Goal: Task Accomplishment & Management: Manage account settings

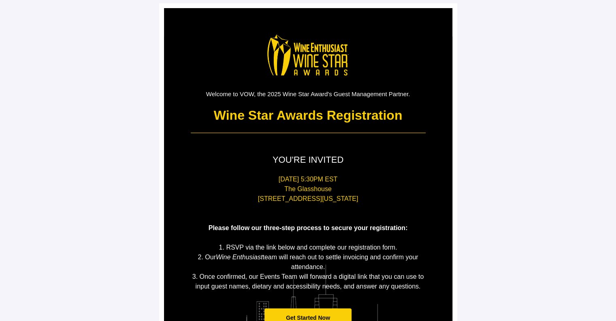
scroll to position [1, 0]
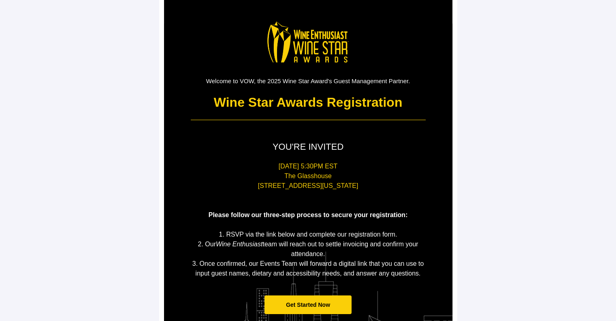
scroll to position [16, 0]
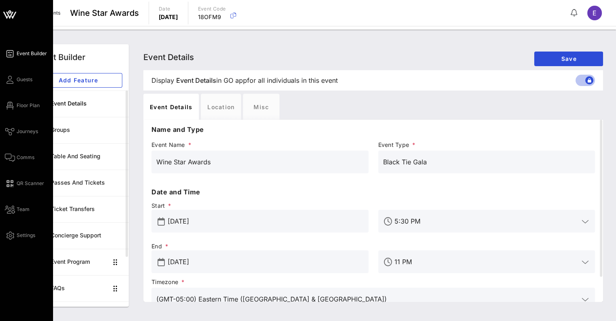
click at [10, 12] on icon at bounding box center [9, 12] width 3 height 3
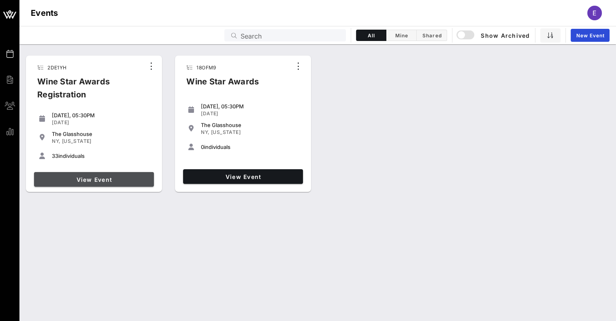
click at [139, 181] on span "View Event" at bounding box center [93, 179] width 113 height 7
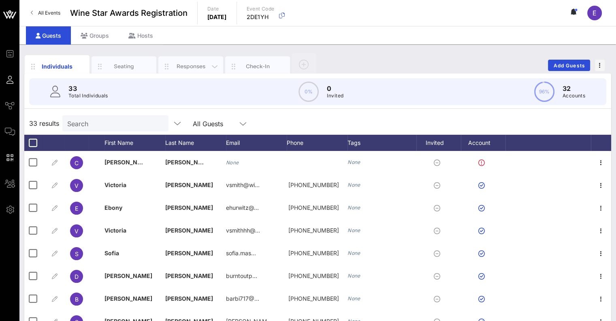
click at [196, 66] on div "Responses" at bounding box center [191, 66] width 36 height 8
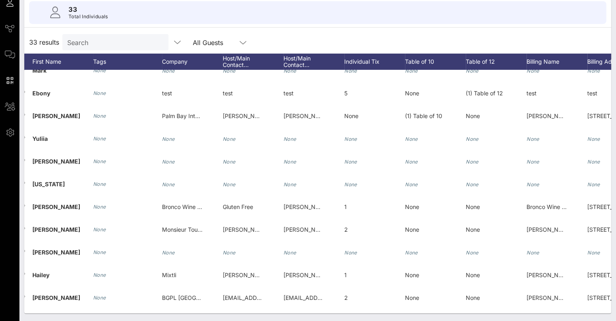
scroll to position [194, 32]
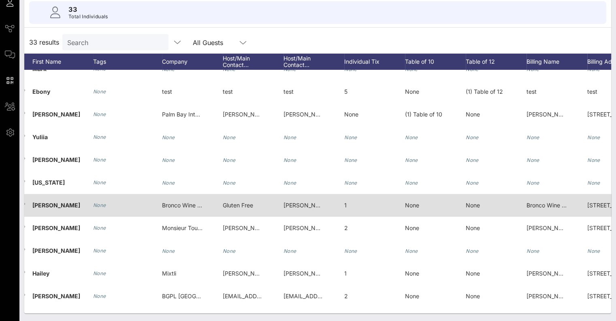
click at [196, 207] on span "Bronco Wine Company" at bounding box center [192, 204] width 61 height 7
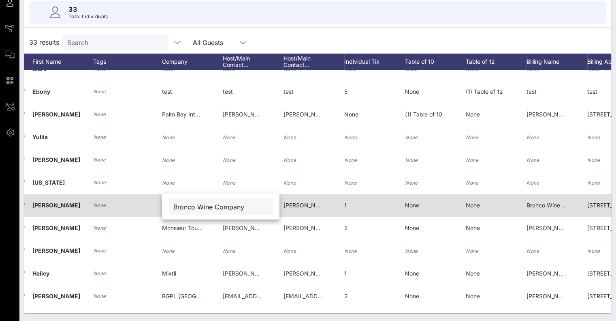
drag, startPoint x: 259, startPoint y: 208, endPoint x: 157, endPoint y: 205, distance: 102.2
click at [157, 205] on div "Event Builder Guests Journeys Comms QR Scanner Team Settings Wine Star Awards R…" at bounding box center [308, 122] width 616 height 398
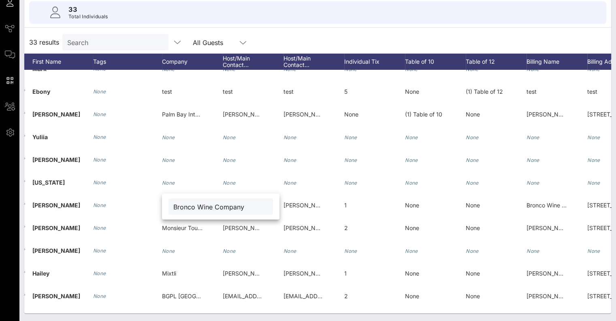
click at [180, 211] on input "Bronco Wine Company" at bounding box center [220, 206] width 95 height 11
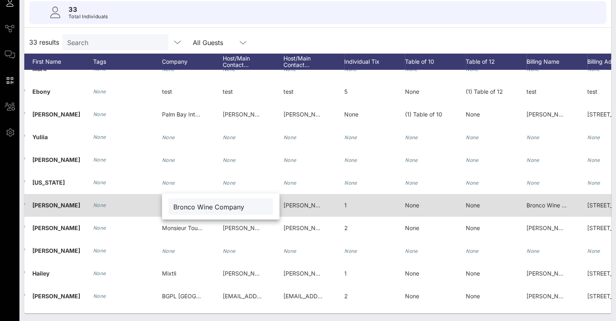
click at [345, 207] on span "1" at bounding box center [346, 204] width 2 height 7
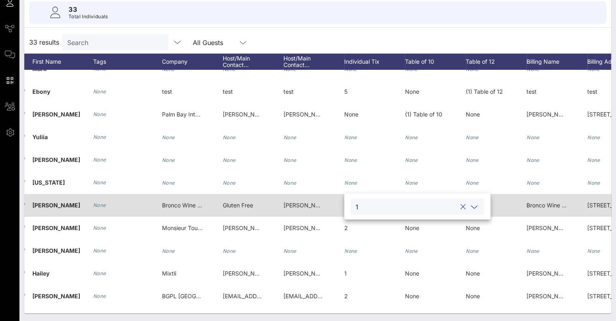
click at [303, 203] on span "Emily Bonitatibus emily.bonitatibus@broncowine.com" at bounding box center [403, 204] width 239 height 7
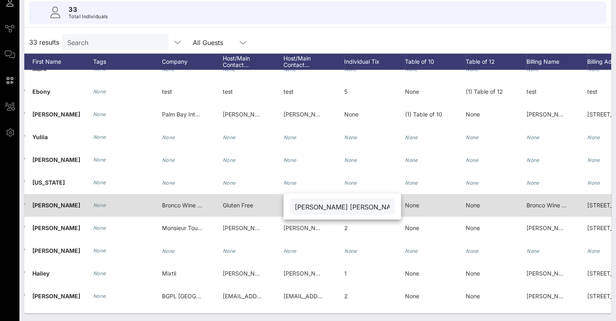
scroll to position [0, 77]
click at [245, 206] on span "Gluten Free" at bounding box center [238, 204] width 30 height 7
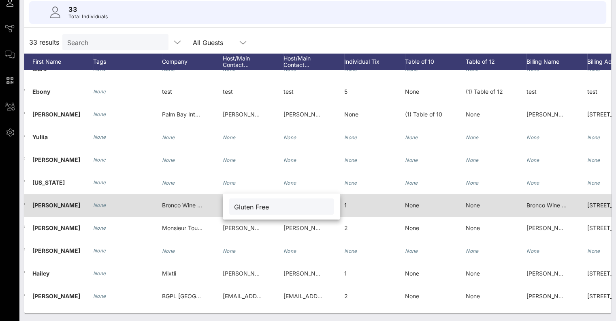
click at [360, 203] on div "1" at bounding box center [375, 210] width 61 height 32
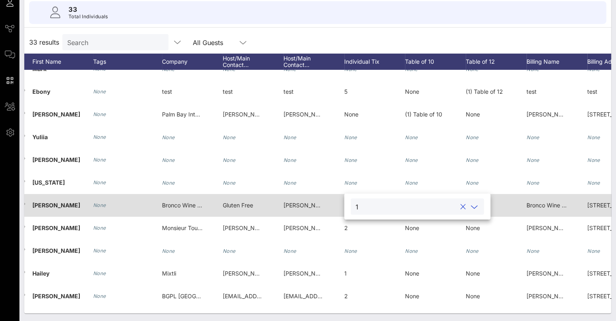
click at [302, 207] on span "Emily Bonitatibus emily.bonitatibus@broncowine.com" at bounding box center [403, 204] width 239 height 7
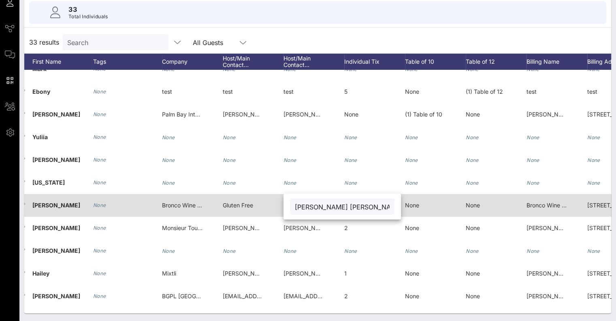
click at [437, 212] on div "None" at bounding box center [435, 210] width 61 height 32
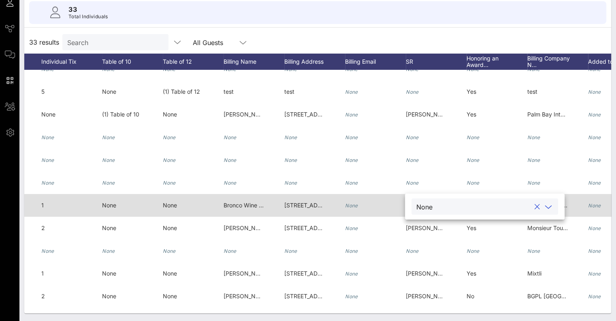
scroll to position [0, 336]
click at [313, 200] on div "6342 Bystrum Rd" at bounding box center [305, 205] width 41 height 23
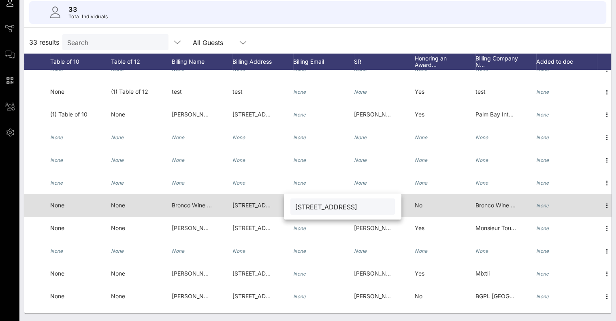
scroll to position [0, 394]
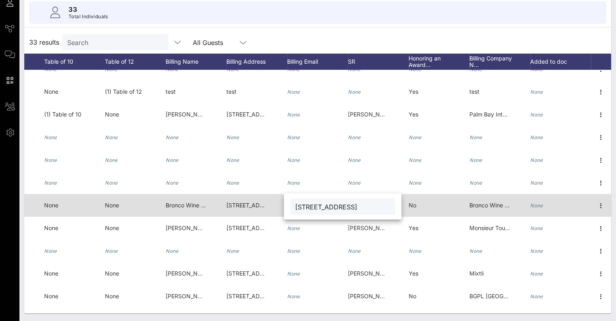
click at [173, 199] on div "Bronco Wine Co" at bounding box center [186, 205] width 41 height 23
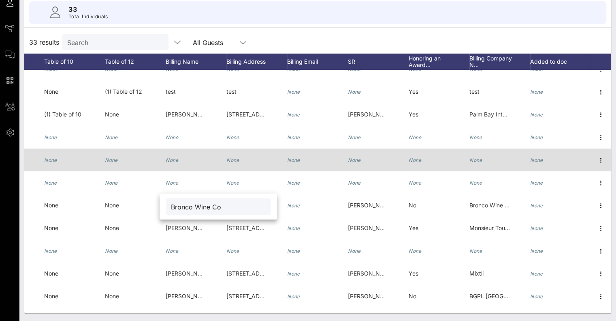
scroll to position [245, 400]
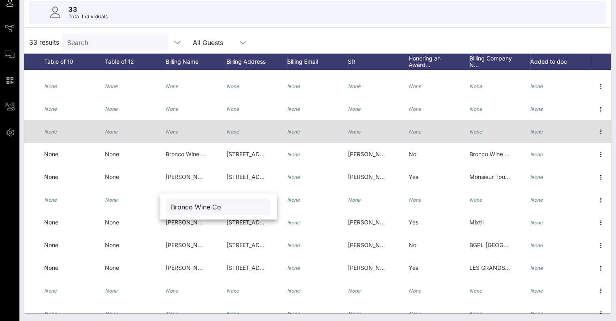
click at [260, 134] on div "None" at bounding box center [257, 136] width 61 height 32
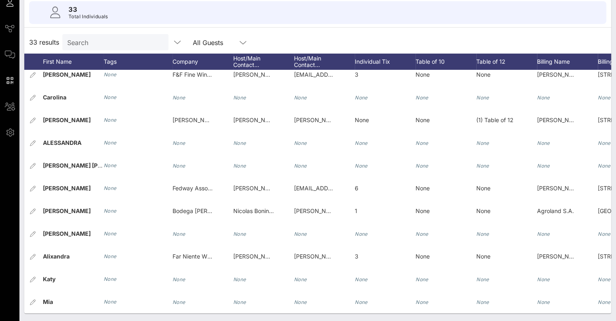
scroll to position [512, 22]
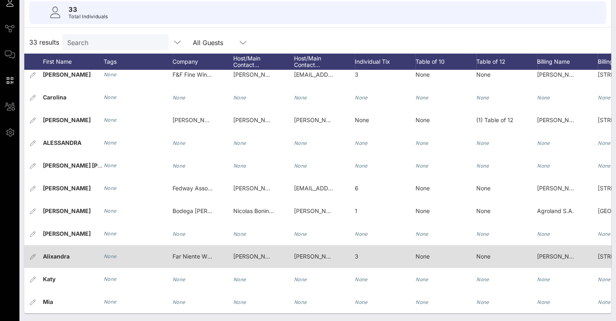
click at [189, 253] on span "Far Niente Winery" at bounding box center [197, 256] width 48 height 7
click at [308, 253] on span "Alixandra Smyth asmyth@farniente.com" at bounding box center [367, 256] width 146 height 7
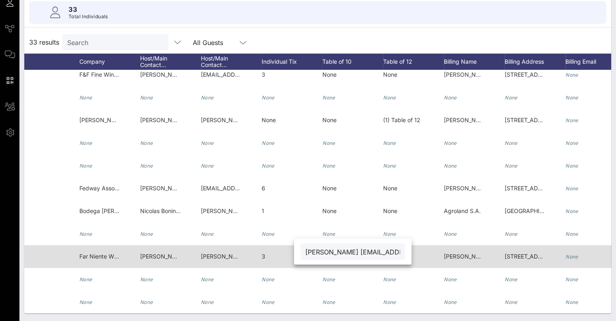
scroll to position [0, 131]
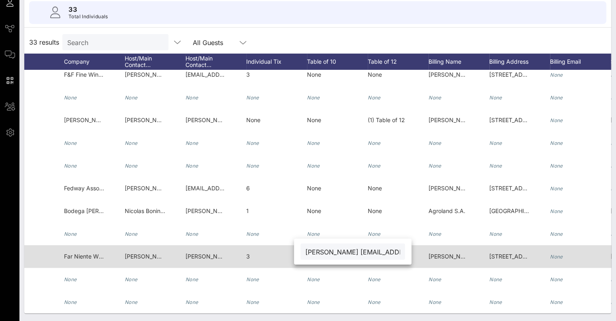
click at [460, 253] on span "Alixandra Smyth" at bounding box center [452, 256] width 47 height 7
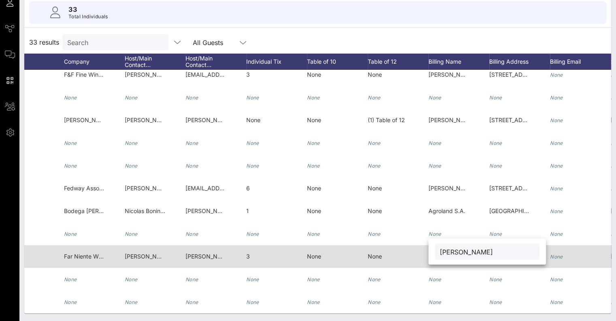
drag, startPoint x: 501, startPoint y: 251, endPoint x: 407, endPoint y: 250, distance: 93.6
click at [407, 250] on div "Event Builder Guests Journeys Comms QR Scanner Team Settings Wine Star Awards R…" at bounding box center [308, 122] width 616 height 398
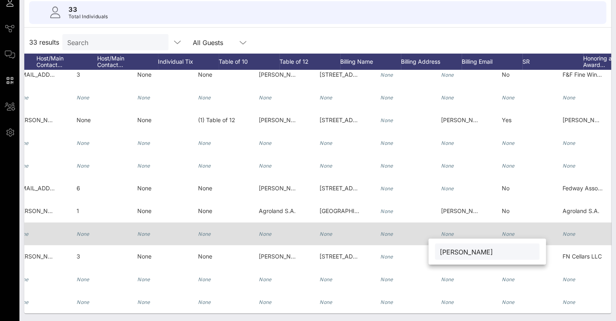
scroll to position [0, 303]
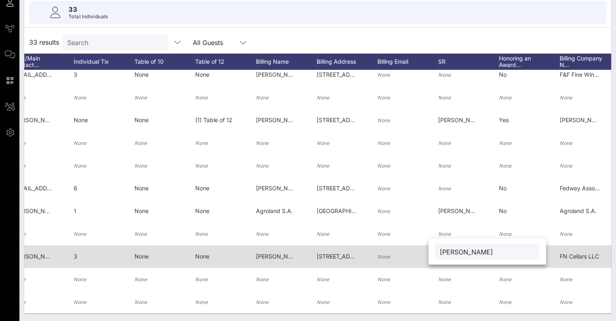
click at [336, 253] on span "PO Box 327 Oakville, CA 94562" at bounding box center [343, 256] width 53 height 7
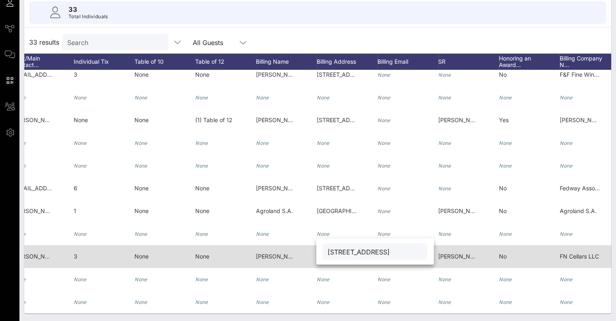
click at [336, 248] on input "PO Box 327 Oakville, CA 94562" at bounding box center [375, 251] width 95 height 11
click at [467, 254] on div "Corinne Golden" at bounding box center [459, 256] width 41 height 23
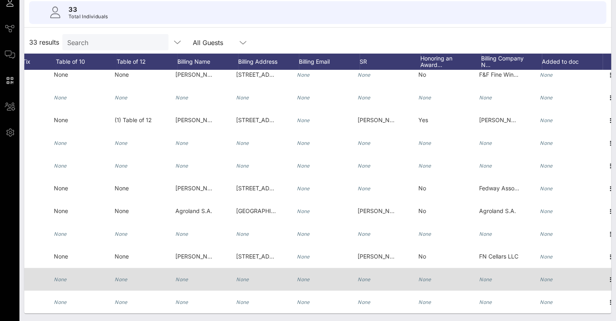
scroll to position [0, 384]
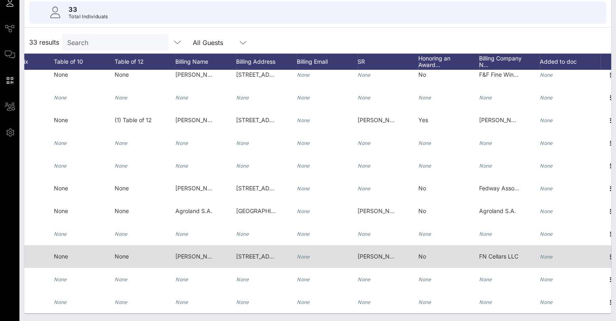
click at [504, 253] on span "FN Cellars LLC" at bounding box center [498, 256] width 39 height 7
click at [504, 250] on input "FN Cellars LLC" at bounding box center [538, 251] width 95 height 11
click at [436, 247] on div "No" at bounding box center [449, 261] width 61 height 32
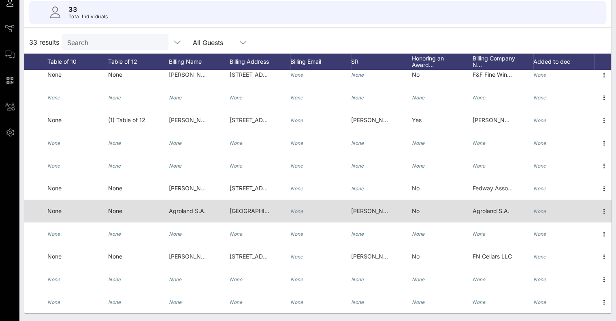
scroll to position [511, 390]
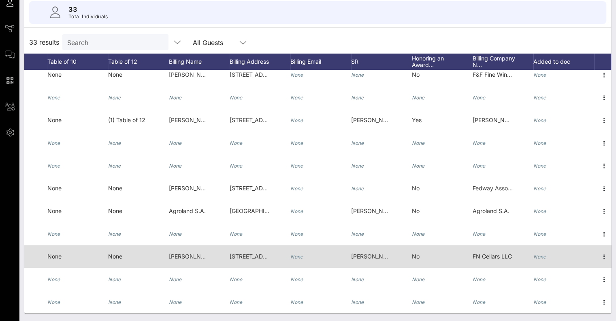
click at [354, 253] on span "Corinne Golden" at bounding box center [374, 256] width 47 height 7
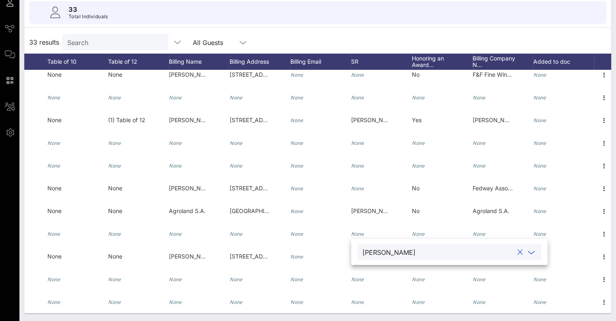
click at [377, 253] on div "Corinne Golden" at bounding box center [389, 251] width 53 height 7
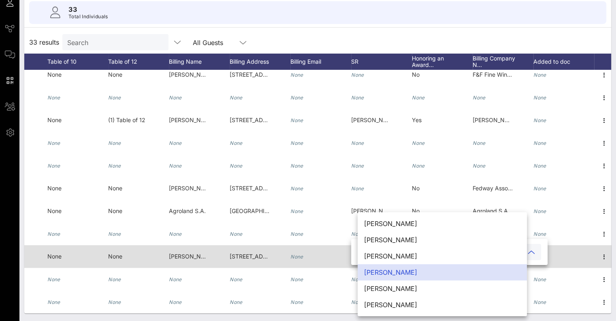
click at [330, 256] on div "None" at bounding box center [321, 261] width 61 height 32
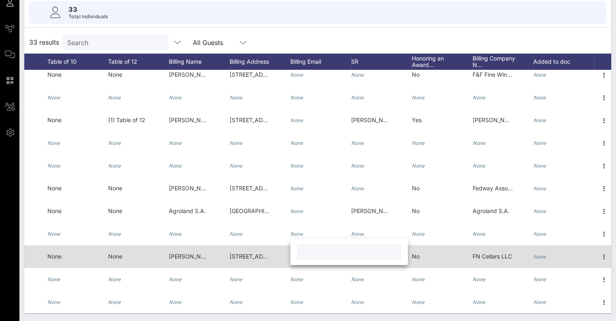
click at [409, 250] on div "Corinne Golden" at bounding box center [381, 261] width 61 height 32
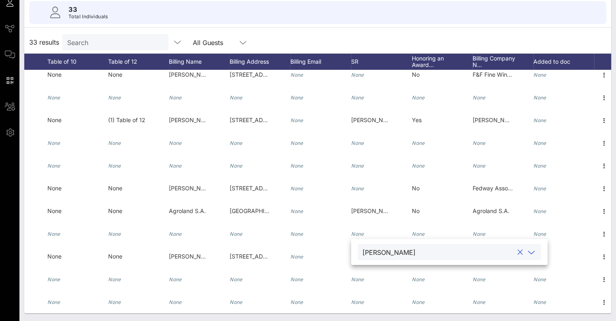
click at [379, 251] on div "Corinne Golden" at bounding box center [389, 251] width 53 height 7
